Goal: Obtain resource: Download file/media

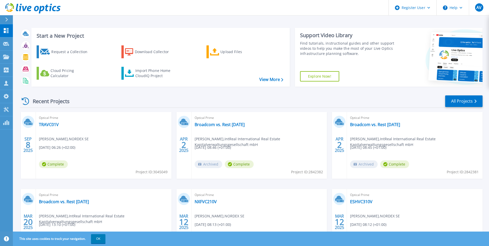
drag, startPoint x: 5, startPoint y: 20, endPoint x: 11, endPoint y: 21, distance: 5.5
click at [5, 20] on icon at bounding box center [6, 20] width 3 height 4
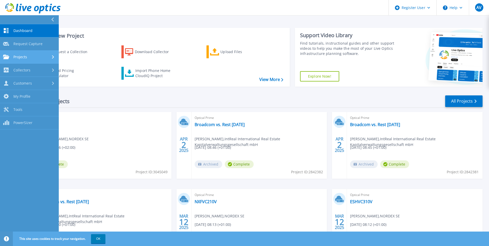
click at [48, 55] on div "Projects" at bounding box center [29, 57] width 53 height 5
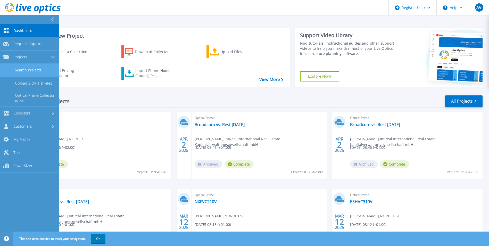
click at [46, 72] on link "Search Projects" at bounding box center [29, 70] width 59 height 13
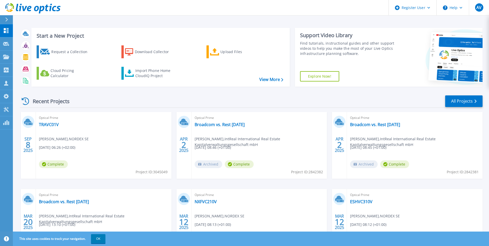
click at [7, 22] on div at bounding box center [9, 19] width 8 height 9
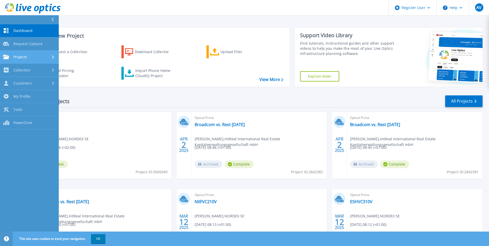
click at [25, 55] on span "Projects" at bounding box center [20, 57] width 14 height 5
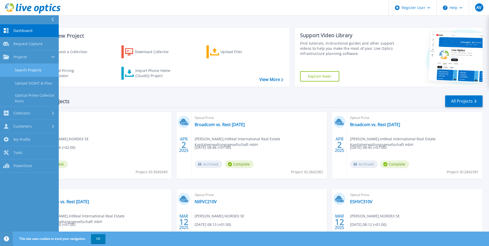
click at [40, 71] on link "Search Projects" at bounding box center [29, 70] width 59 height 13
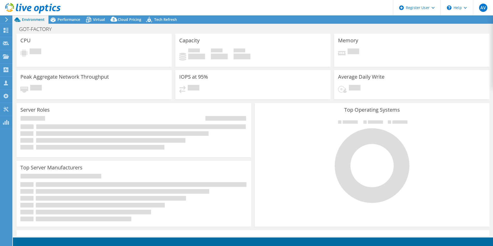
select select "USD"
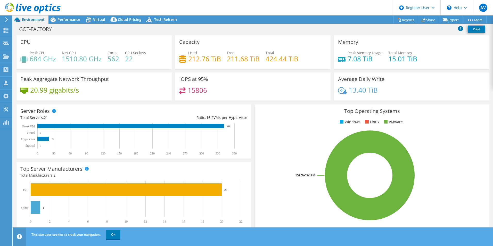
click at [7, 21] on icon at bounding box center [7, 19] width 4 height 5
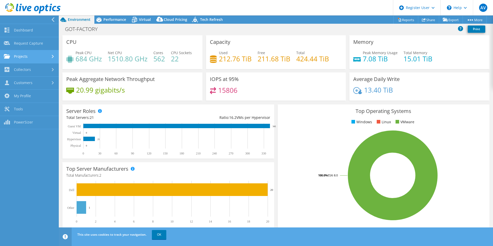
click at [37, 55] on link "Projects" at bounding box center [29, 56] width 59 height 13
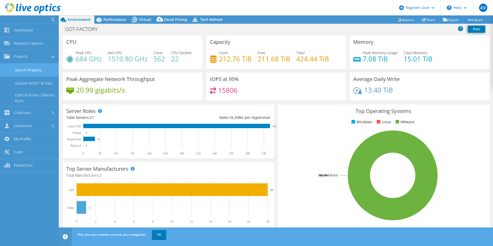
click at [41, 73] on link "Search Projects" at bounding box center [29, 69] width 59 height 13
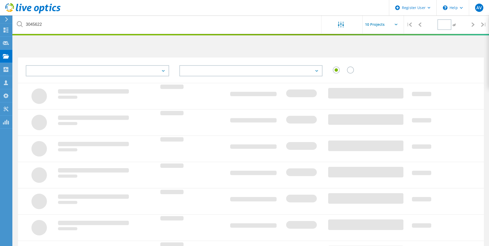
type input "1"
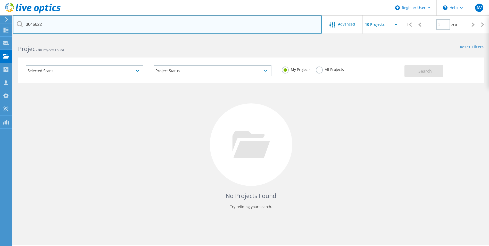
click at [81, 26] on input "3045622" at bounding box center [167, 24] width 309 height 18
drag, startPoint x: 81, startPoint y: 26, endPoint x: 18, endPoint y: 27, distance: 63.0
click at [18, 27] on input "3045622" at bounding box center [167, 24] width 309 height 18
paste input "69782"
type input "3069782"
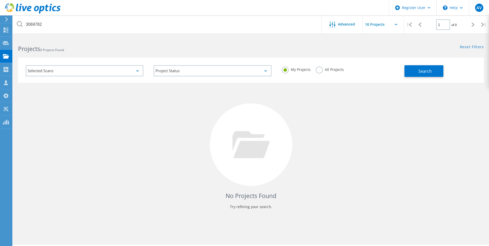
click at [325, 73] on div "All Projects" at bounding box center [330, 70] width 28 height 7
click at [328, 71] on label "All Projects" at bounding box center [330, 69] width 28 height 5
click at [320, 69] on label "All Projects" at bounding box center [330, 69] width 28 height 5
click at [0, 0] on input "All Projects" at bounding box center [0, 0] width 0 height 0
click at [421, 72] on span "Search" at bounding box center [425, 71] width 13 height 6
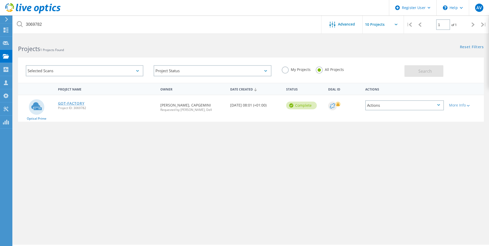
click at [80, 102] on link "GOT-FACTORY" at bounding box center [71, 104] width 27 height 4
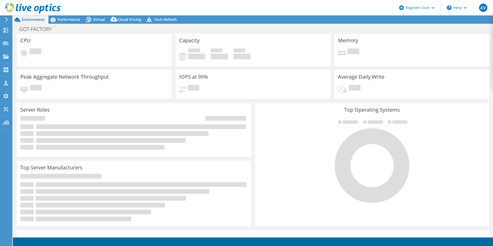
select select "USD"
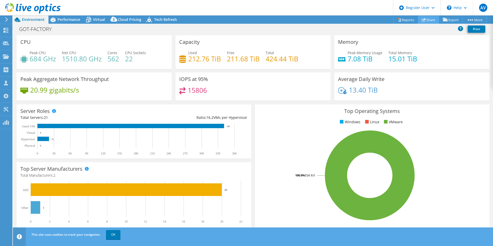
click at [422, 21] on icon at bounding box center [424, 20] width 4 height 4
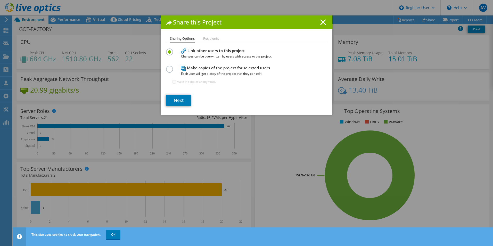
click at [206, 38] on li "Recipients" at bounding box center [211, 39] width 16 height 6
click at [212, 39] on li "Recipients" at bounding box center [211, 39] width 16 height 6
click at [317, 22] on h1 "Share this Project" at bounding box center [246, 22] width 161 height 6
click at [320, 20] on icon at bounding box center [323, 22] width 6 height 6
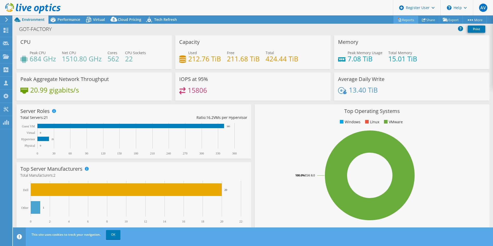
click at [404, 21] on link "Reports" at bounding box center [406, 20] width 25 height 8
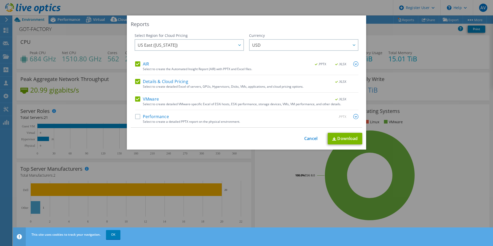
click at [136, 117] on label "Performance" at bounding box center [152, 116] width 34 height 5
click at [0, 0] on input "Performance" at bounding box center [0, 0] width 0 height 0
click at [229, 43] on span "US East ([US_STATE])" at bounding box center [191, 45] width 106 height 11
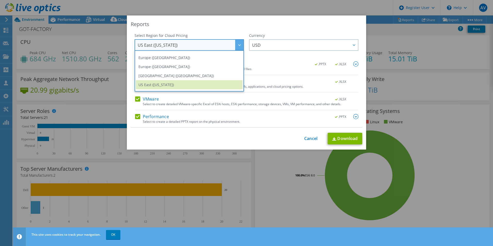
scroll to position [63, 0]
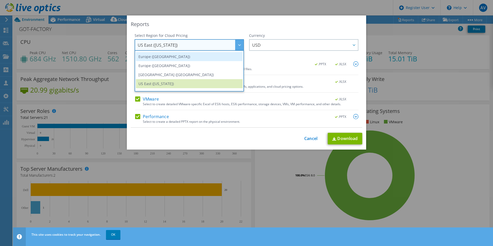
click at [217, 57] on li "Europe ([GEOGRAPHIC_DATA])" at bounding box center [189, 56] width 107 height 9
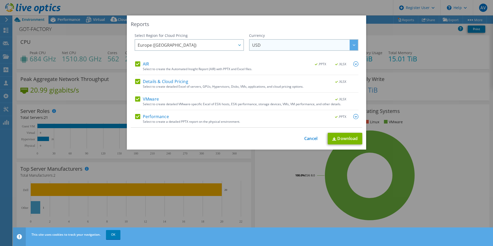
click at [261, 47] on span "USD" at bounding box center [305, 45] width 106 height 11
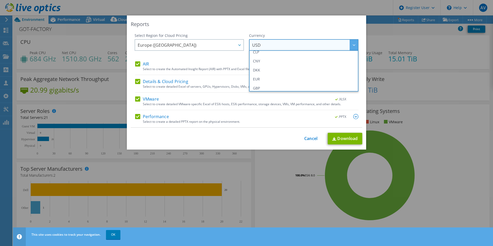
scroll to position [55, 0]
click at [314, 74] on li "EUR" at bounding box center [303, 72] width 107 height 9
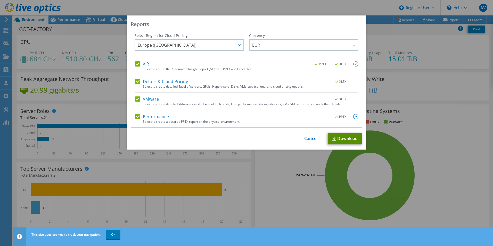
click at [348, 138] on link "Download" at bounding box center [345, 139] width 35 height 12
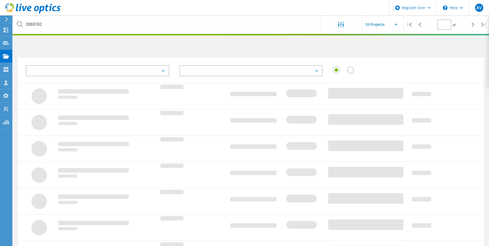
type input "1"
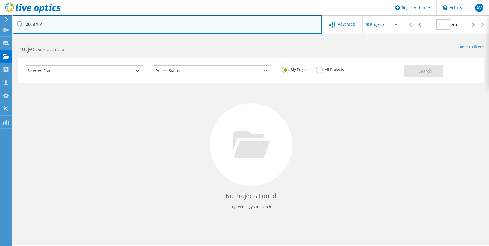
drag, startPoint x: 48, startPoint y: 23, endPoint x: 26, endPoint y: 25, distance: 22.3
click at [26, 25] on input "3069782" at bounding box center [167, 24] width 309 height 18
paste input "79"
type input "3069779"
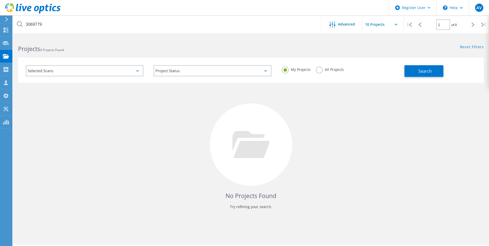
click at [320, 71] on label "All Projects" at bounding box center [330, 69] width 28 height 5
click at [0, 0] on input "All Projects" at bounding box center [0, 0] width 0 height 0
click at [418, 74] on button "Search" at bounding box center [424, 71] width 39 height 12
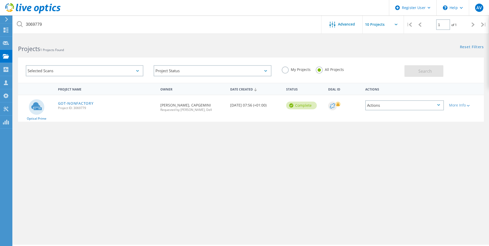
drag, startPoint x: 76, startPoint y: 102, endPoint x: 158, endPoint y: 76, distance: 85.4
click at [76, 102] on link "GOT-NONFACTORY" at bounding box center [76, 104] width 36 height 4
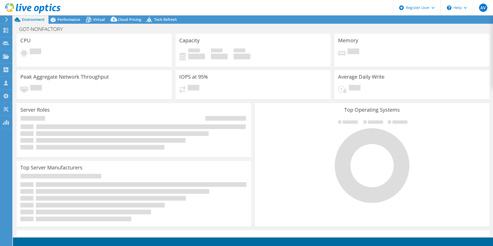
select select "USD"
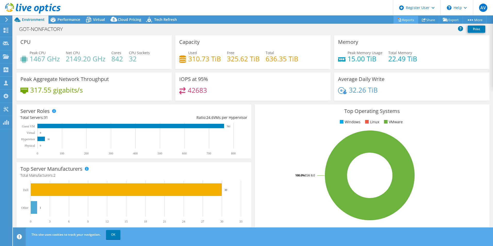
click at [406, 19] on link "Reports" at bounding box center [406, 20] width 25 height 8
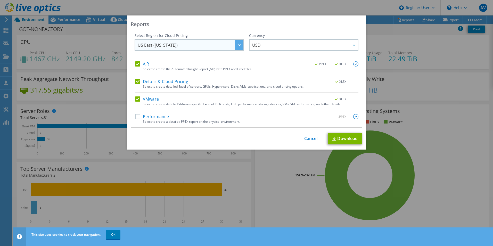
click at [232, 45] on span "US East ([US_STATE])" at bounding box center [191, 45] width 106 height 11
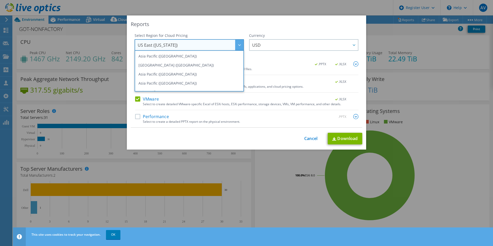
scroll to position [35, 0]
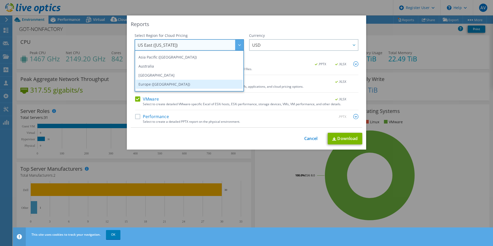
click at [216, 86] on li "Europe ([GEOGRAPHIC_DATA])" at bounding box center [189, 84] width 107 height 9
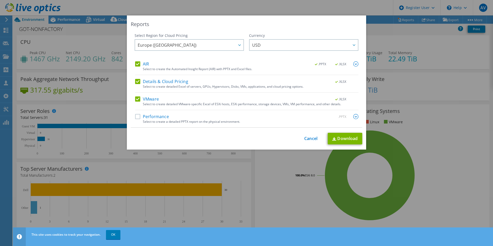
click at [133, 118] on div "Select Region for Cloud Pricing Asia Pacific (Hong Kong) Asia Pacific (Mumbai) …" at bounding box center [247, 80] width 232 height 95
click at [138, 116] on label "Performance" at bounding box center [152, 116] width 34 height 5
click at [0, 0] on input "Performance" at bounding box center [0, 0] width 0 height 0
click at [281, 44] on span "USD" at bounding box center [305, 45] width 106 height 11
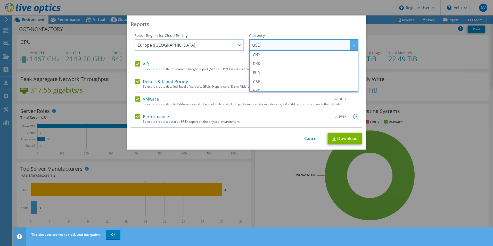
scroll to position [58, 0]
click at [325, 71] on li "EUR" at bounding box center [303, 70] width 107 height 9
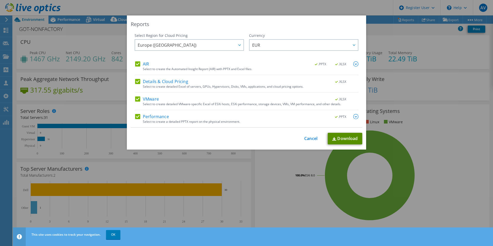
click at [343, 136] on link "Download" at bounding box center [345, 139] width 35 height 12
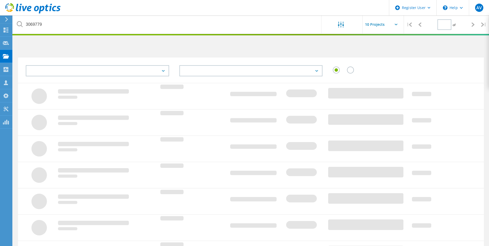
type input "1"
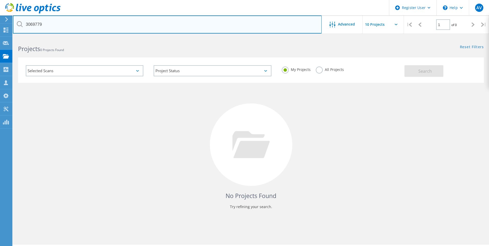
drag, startPoint x: 43, startPoint y: 22, endPoint x: 26, endPoint y: 24, distance: 17.4
click at [26, 24] on input "3069779" at bounding box center [167, 24] width 309 height 18
paste input "803"
type input "3069803"
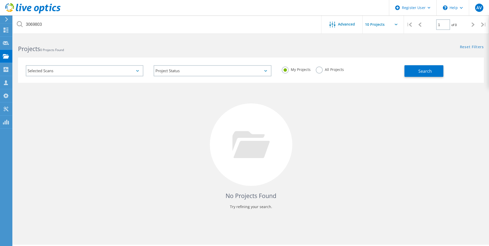
click at [318, 69] on label "All Projects" at bounding box center [330, 69] width 28 height 5
click at [0, 0] on input "All Projects" at bounding box center [0, 0] width 0 height 0
click at [413, 70] on button "Search" at bounding box center [424, 71] width 39 height 12
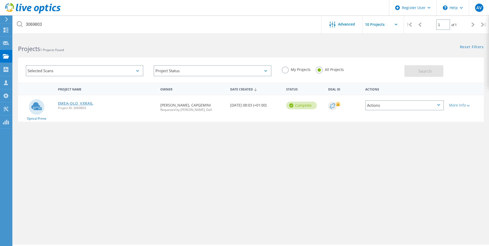
click at [80, 103] on link "EMEA-OLO_VXRAIL" at bounding box center [76, 104] width 36 height 4
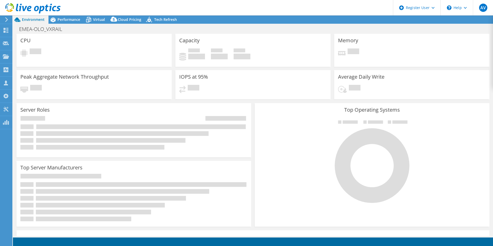
select select "USD"
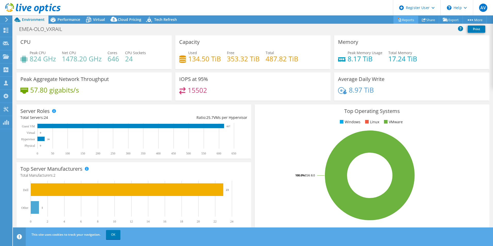
click at [399, 21] on icon at bounding box center [400, 20] width 2 height 3
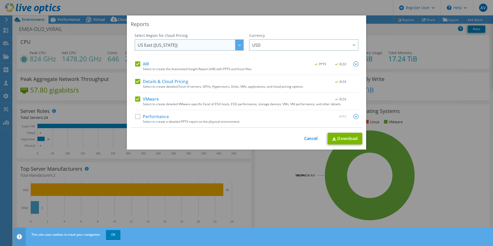
click at [217, 46] on span "US East ([US_STATE])" at bounding box center [191, 45] width 106 height 11
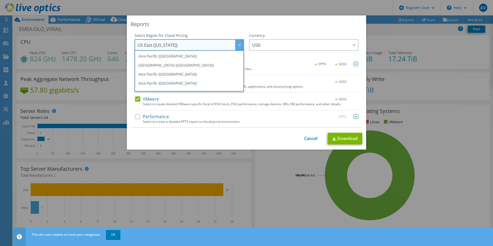
click at [137, 114] on label "Performance" at bounding box center [152, 116] width 34 height 5
click at [0, 0] on input "Performance" at bounding box center [0, 0] width 0 height 0
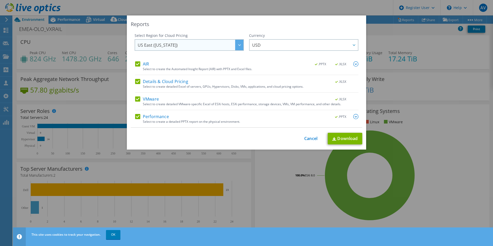
click at [223, 46] on span "US East ([US_STATE])" at bounding box center [191, 45] width 106 height 11
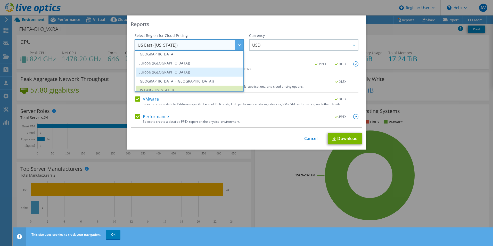
scroll to position [44, 0]
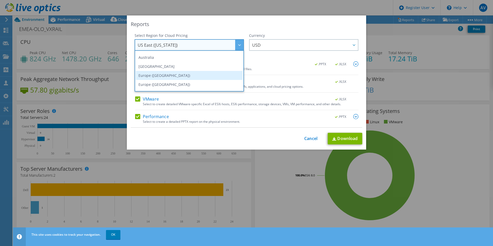
click at [209, 76] on li "Europe ([GEOGRAPHIC_DATA])" at bounding box center [189, 75] width 107 height 9
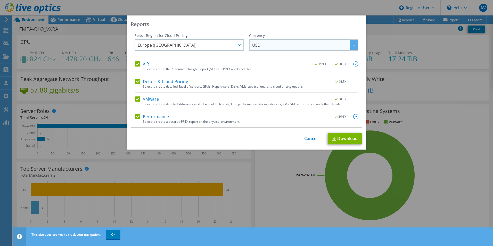
click at [284, 45] on span "USD" at bounding box center [305, 45] width 106 height 11
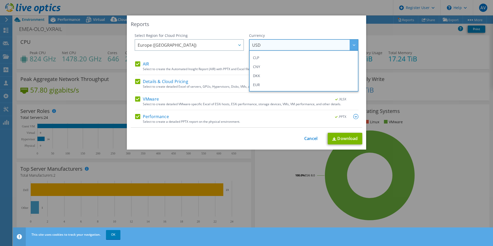
scroll to position [52, 0]
click at [278, 74] on li "EUR" at bounding box center [303, 76] width 107 height 9
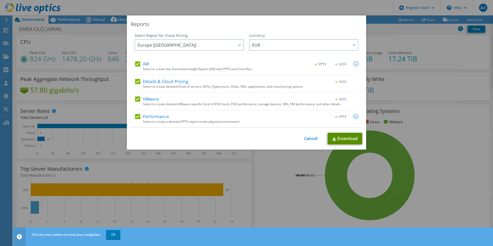
click at [335, 136] on link "Download" at bounding box center [345, 139] width 35 height 12
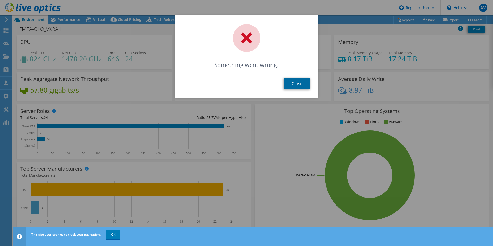
click at [291, 85] on link "Close" at bounding box center [297, 83] width 27 height 11
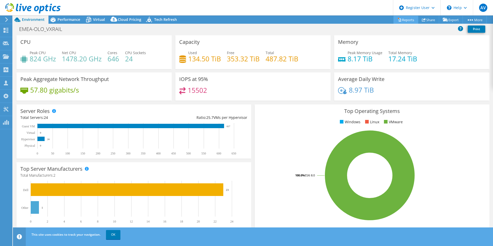
click at [407, 19] on link "Reports" at bounding box center [406, 20] width 25 height 8
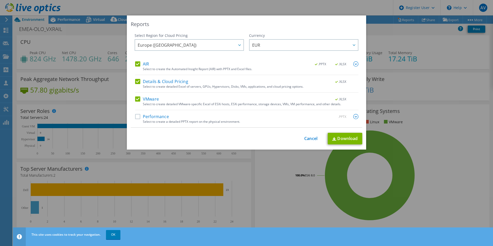
click at [137, 119] on label "Performance" at bounding box center [152, 116] width 34 height 5
click at [0, 0] on input "Performance" at bounding box center [0, 0] width 0 height 0
click at [349, 137] on link "Download" at bounding box center [345, 139] width 35 height 12
click at [345, 5] on div "Reports Select Region for Cloud Pricing Asia Pacific ([GEOGRAPHIC_DATA]) [GEOGR…" at bounding box center [246, 123] width 493 height 246
